Goal: Task Accomplishment & Management: Manage account settings

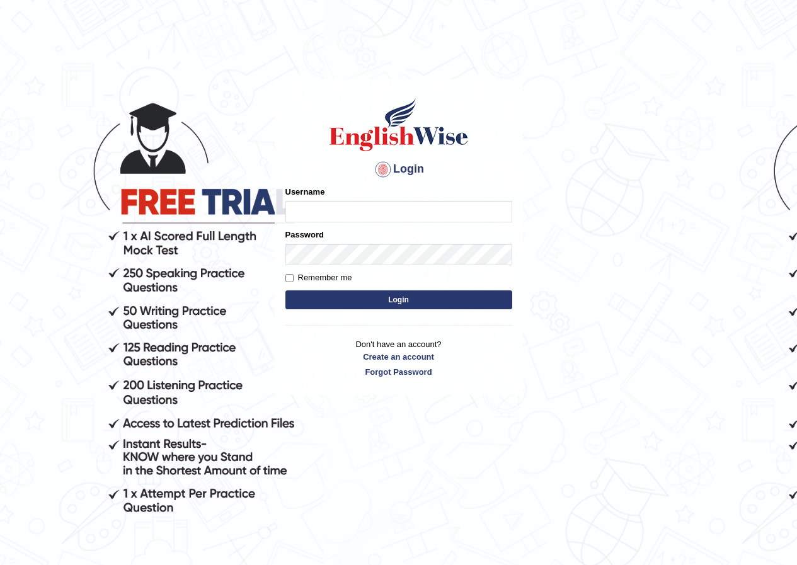
drag, startPoint x: 0, startPoint y: 0, endPoint x: 329, endPoint y: 211, distance: 390.7
click at [329, 211] on input "Username" at bounding box center [398, 211] width 227 height 21
type input "sh4kti_2133"
click at [355, 215] on input "sh4kti_2133" at bounding box center [398, 211] width 227 height 21
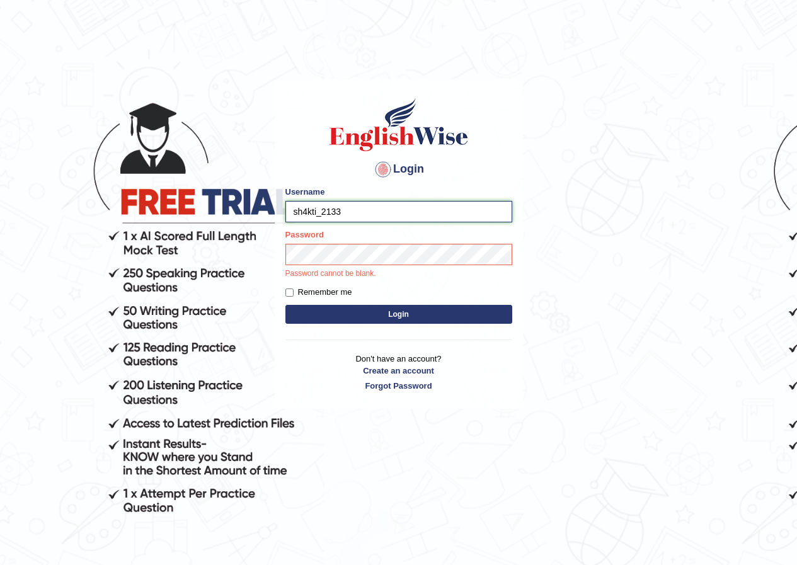
click at [360, 210] on input "sh4kti_2133" at bounding box center [398, 211] width 227 height 21
drag, startPoint x: 292, startPoint y: 26, endPoint x: 299, endPoint y: 40, distance: 15.8
click at [292, 28] on html "Login Please fix the following errors: Username sh4kti_2133 Password Password c…" at bounding box center [398, 282] width 797 height 565
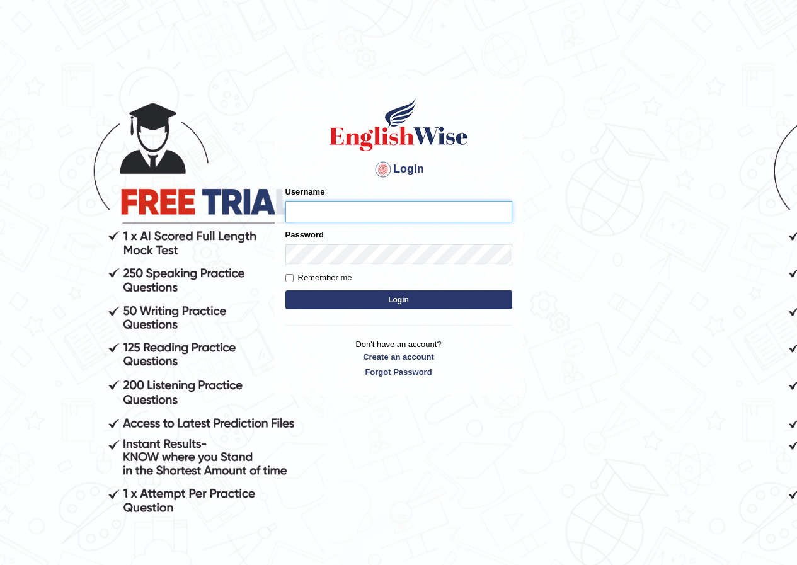
click at [334, 217] on input "Username" at bounding box center [398, 211] width 227 height 21
type input "sh4kti_2133"
click at [372, 210] on input "sh4kti_2133" at bounding box center [398, 211] width 227 height 21
click at [316, 210] on input "Username" at bounding box center [398, 211] width 227 height 21
type input "sh4kti_2133"
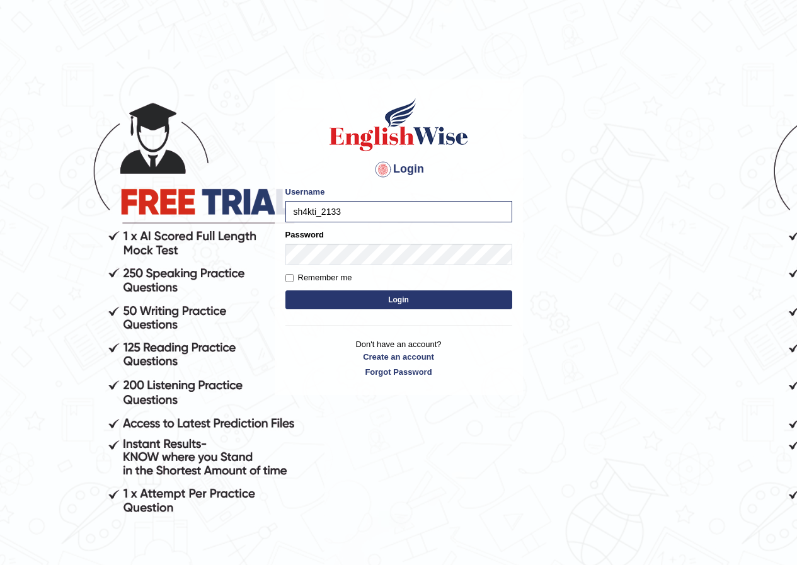
click at [365, 299] on button "Login" at bounding box center [398, 299] width 227 height 19
